Goal: Task Accomplishment & Management: Manage account settings

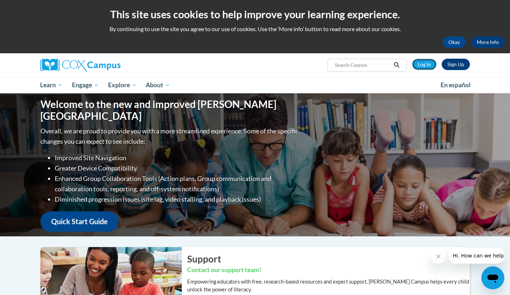
click at [424, 68] on link "Log In" at bounding box center [424, 64] width 25 height 11
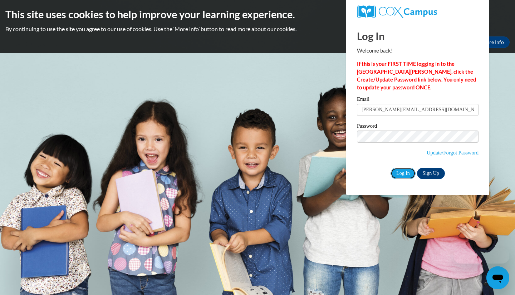
click at [403, 172] on input "Log In" at bounding box center [403, 173] width 25 height 11
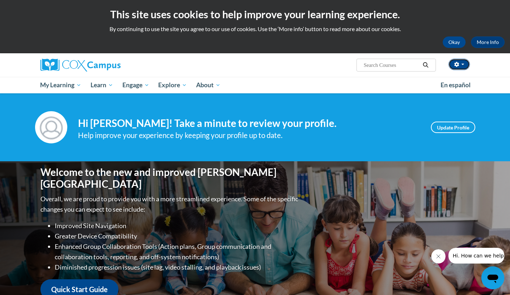
click at [464, 68] on button "button" at bounding box center [458, 64] width 21 height 11
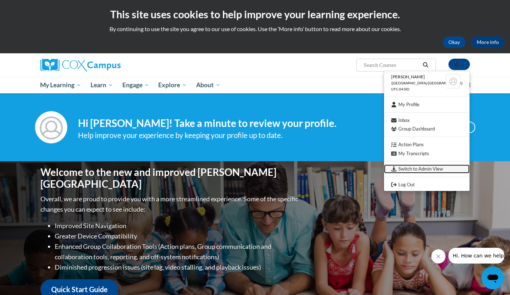
click at [425, 171] on link "Switch to Admin View" at bounding box center [427, 169] width 86 height 9
